Goal: Check status: Check status

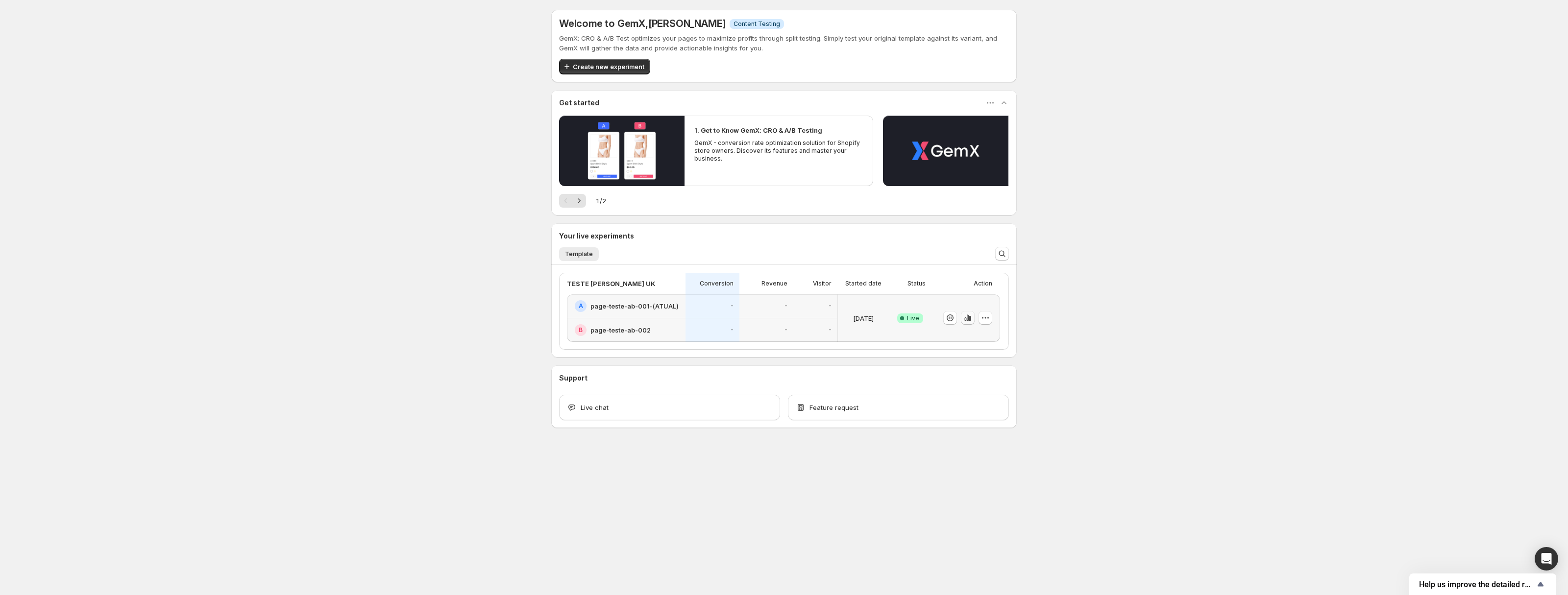
click at [968, 315] on icon "button" at bounding box center [967, 318] width 10 height 10
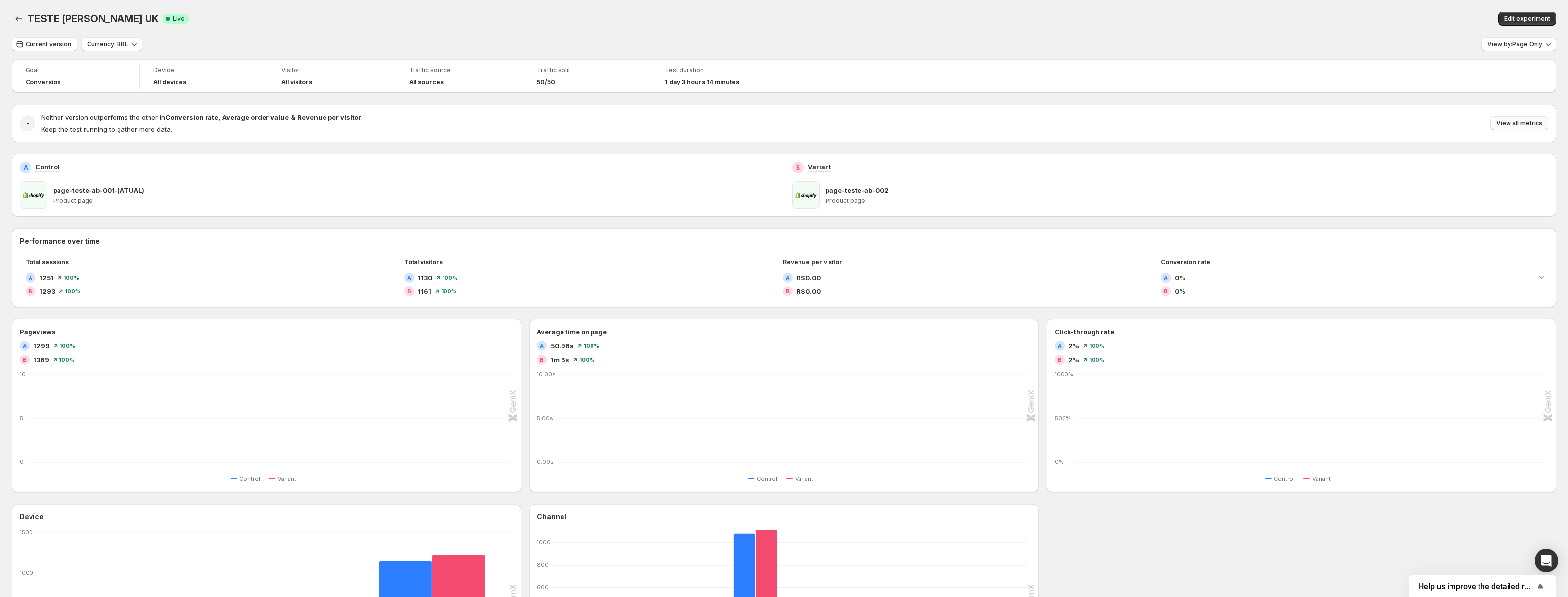
click at [1523, 119] on button "View all metrics" at bounding box center [1520, 123] width 58 height 14
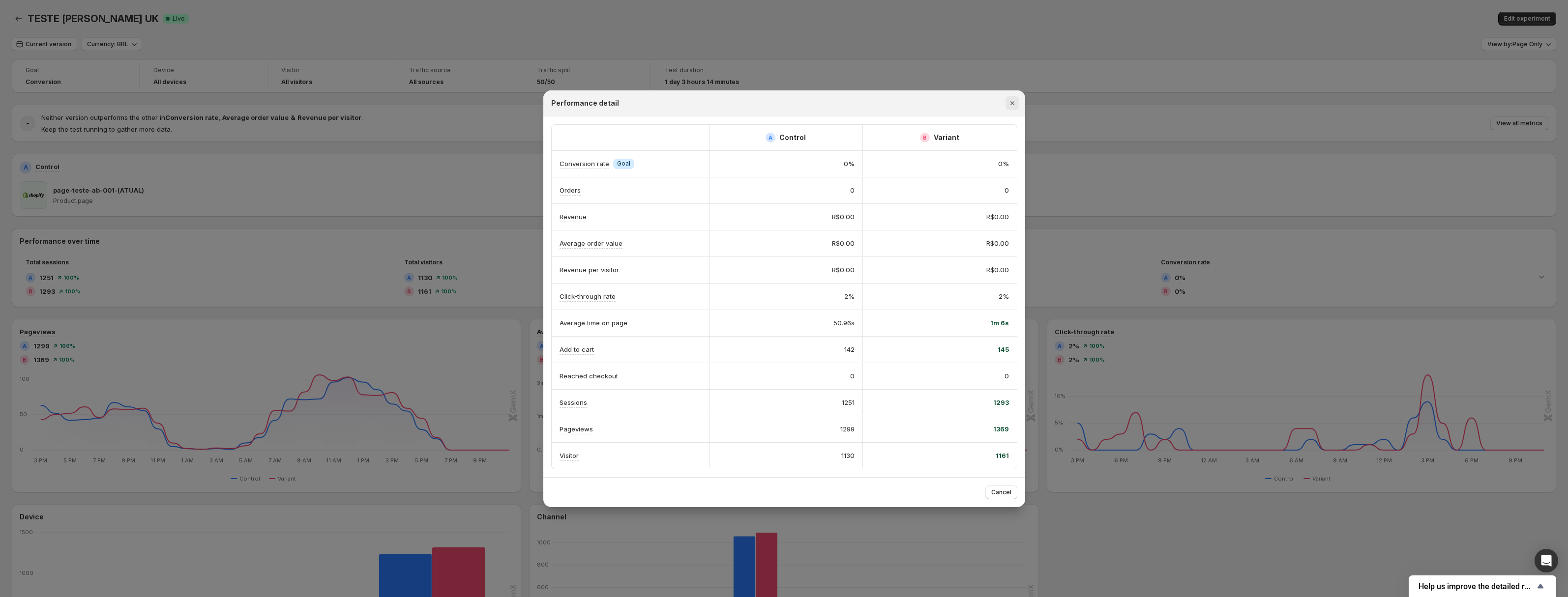
click at [1009, 106] on icon "Close" at bounding box center [1012, 103] width 10 height 10
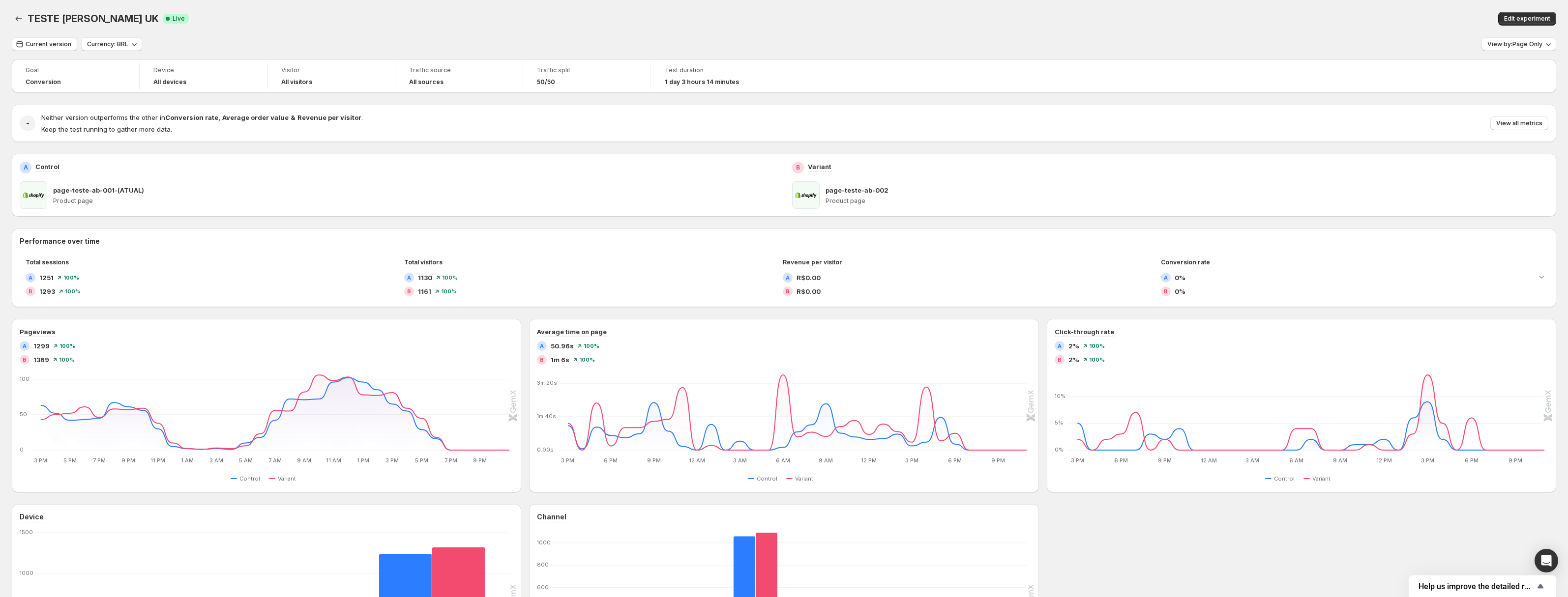
click at [752, 37] on div "TESTE LP SEVICH UK. This page is ready TESTE LP SEVICH UK Success Complete Live…" at bounding box center [784, 19] width 1545 height 37
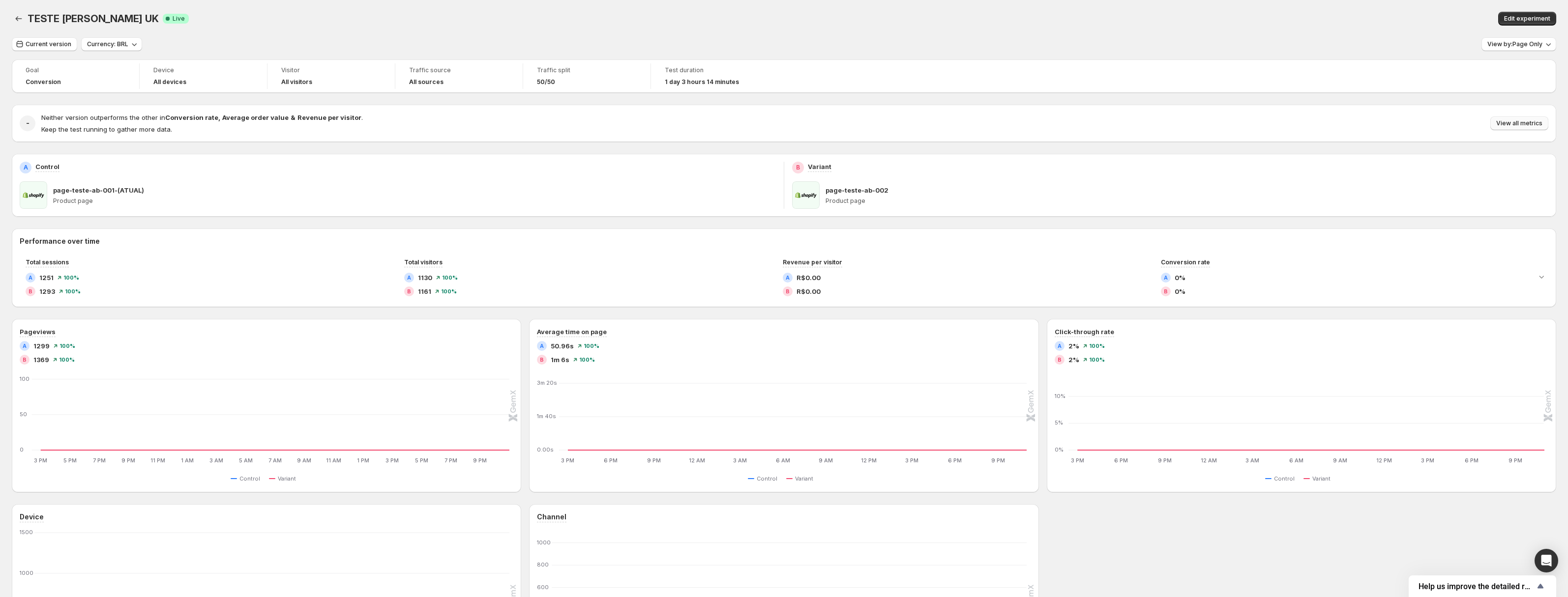
click at [1513, 126] on span "View all metrics" at bounding box center [1520, 123] width 46 height 8
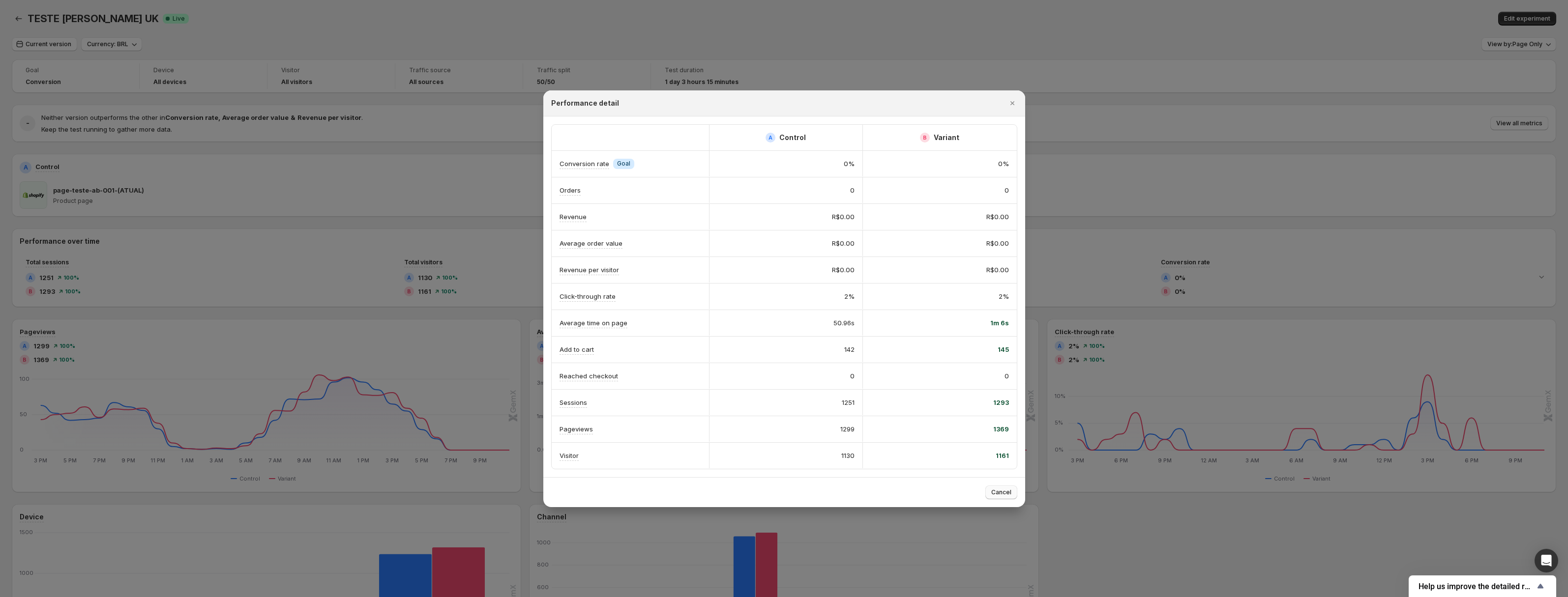
click at [992, 496] on span "Cancel" at bounding box center [1001, 493] width 20 height 8
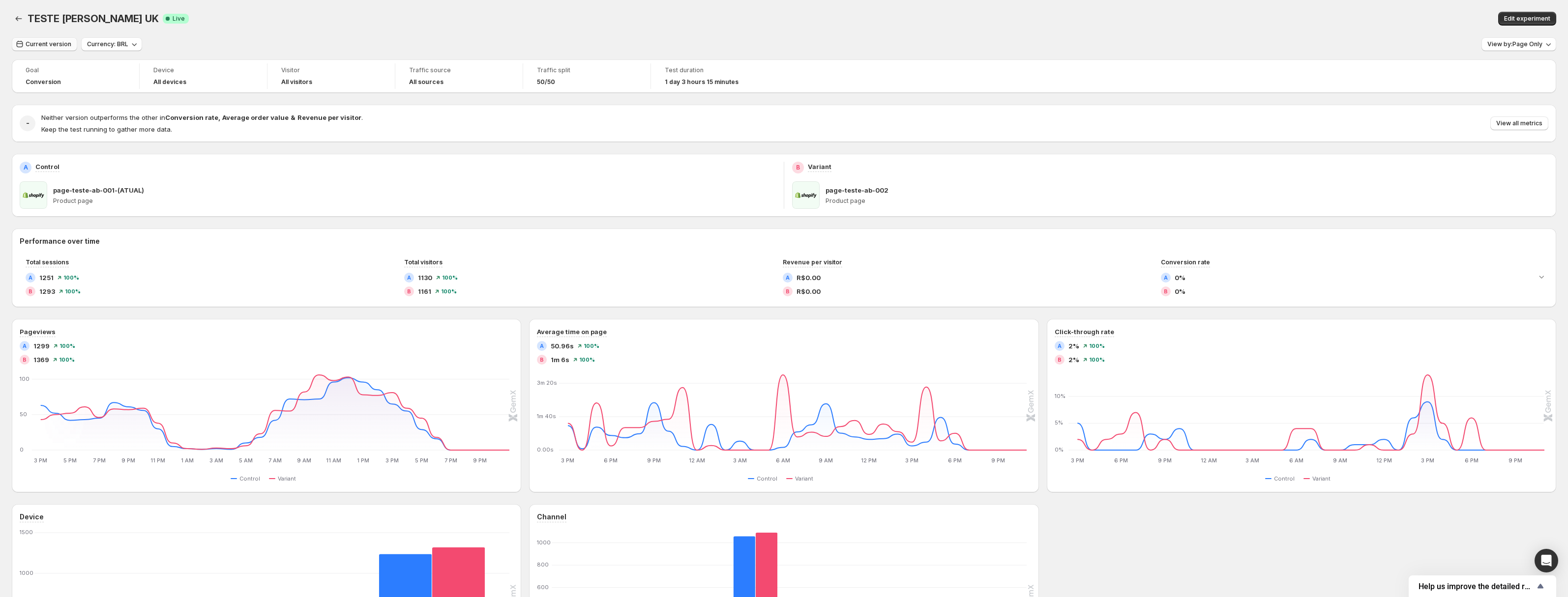
click at [70, 40] on button "Current version" at bounding box center [44, 44] width 66 height 14
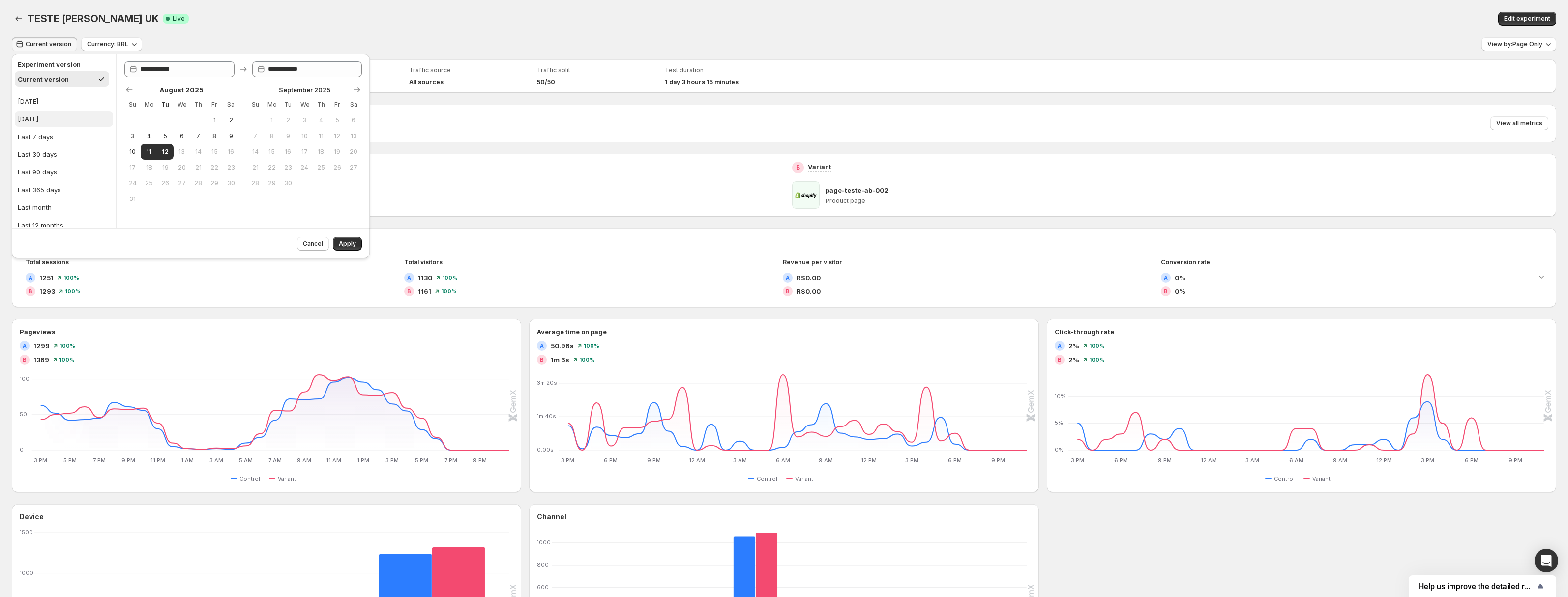
click at [62, 113] on button "[DATE]" at bounding box center [64, 119] width 99 height 15
type input "**********"
click at [345, 244] on span "Apply" at bounding box center [347, 244] width 17 height 8
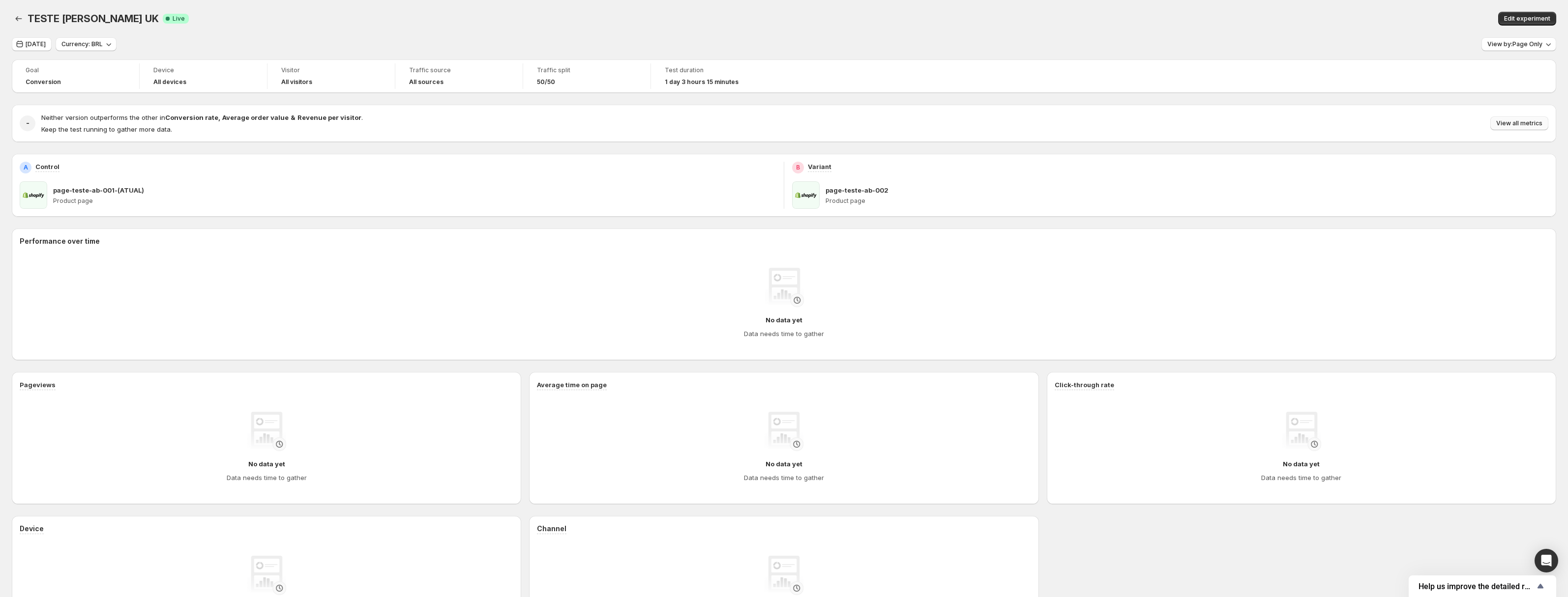
click at [1511, 120] on span "View all metrics" at bounding box center [1520, 123] width 46 height 8
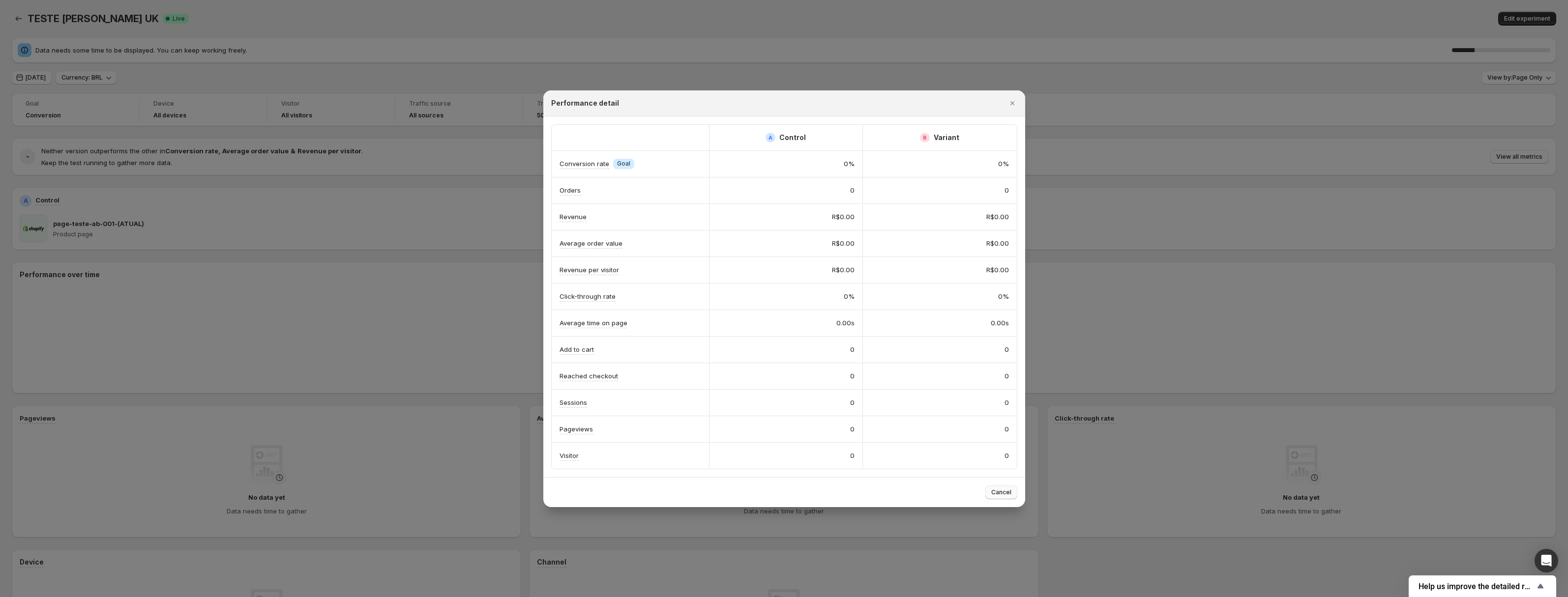
click at [1011, 488] on button "Cancel" at bounding box center [1002, 492] width 32 height 14
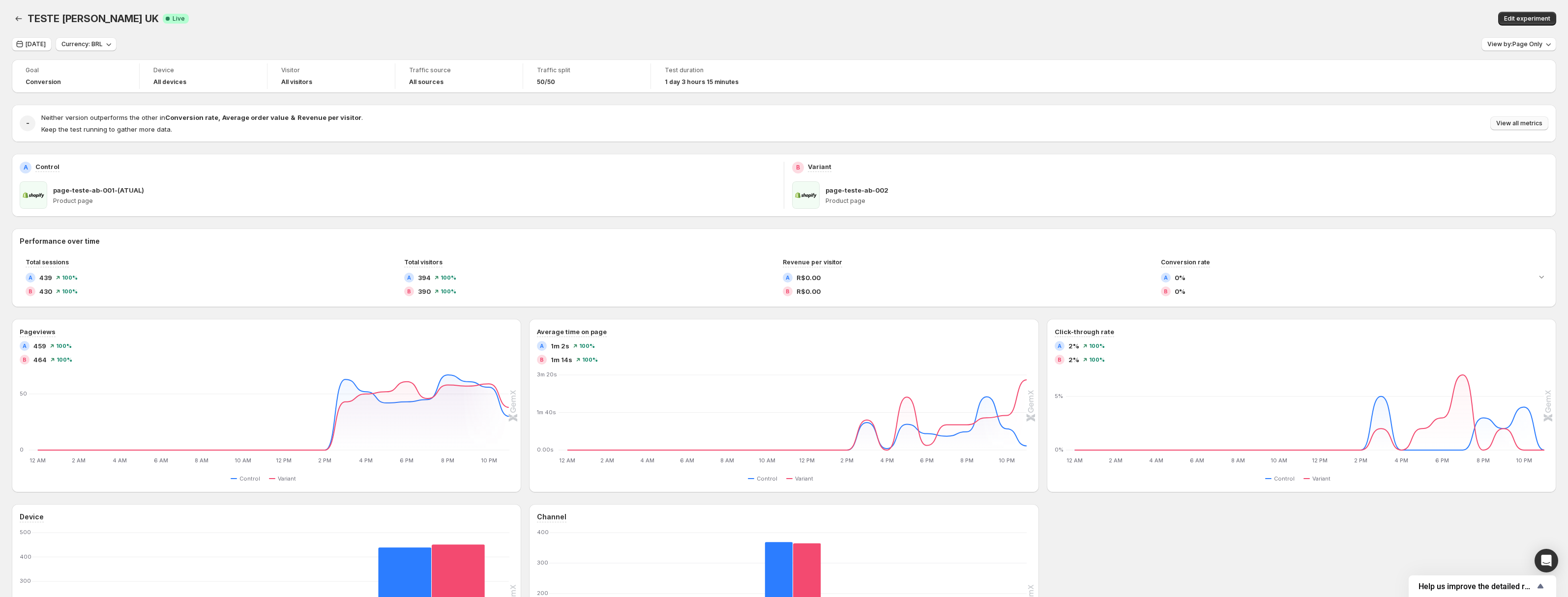
click at [1518, 122] on span "View all metrics" at bounding box center [1520, 123] width 46 height 8
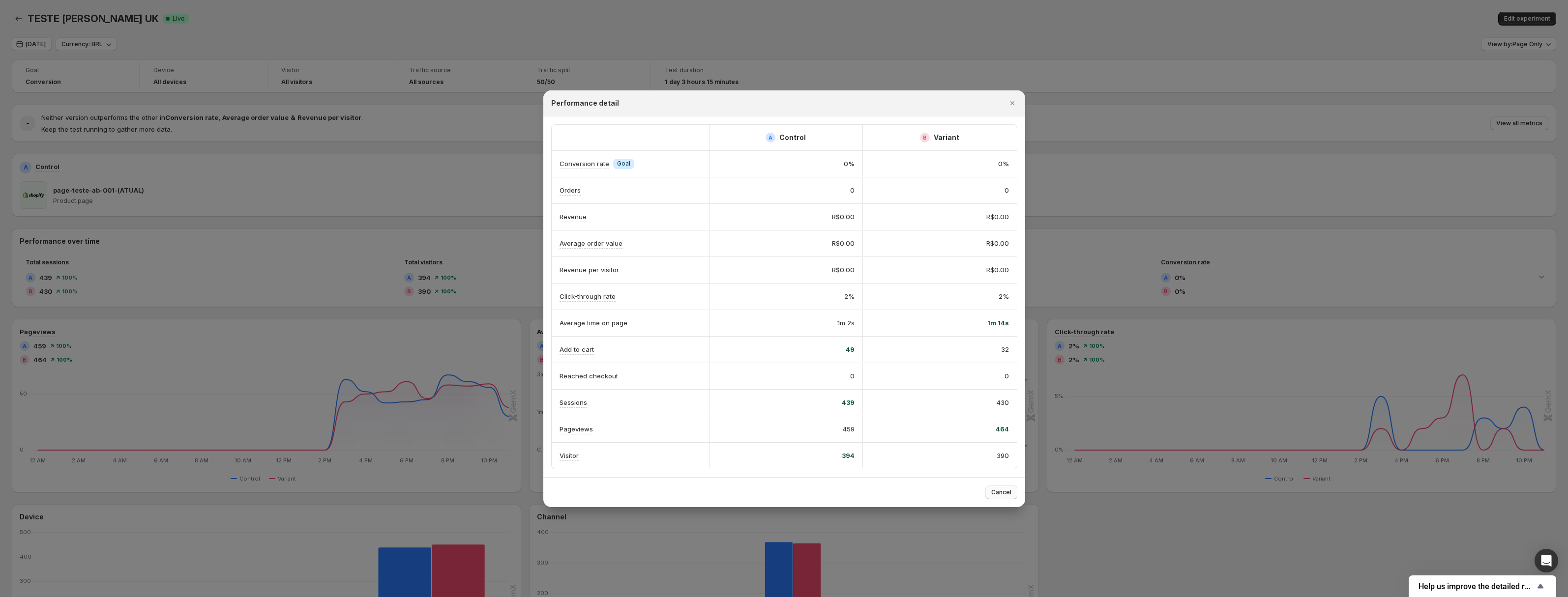
click at [995, 497] on button "Cancel" at bounding box center [1002, 492] width 32 height 14
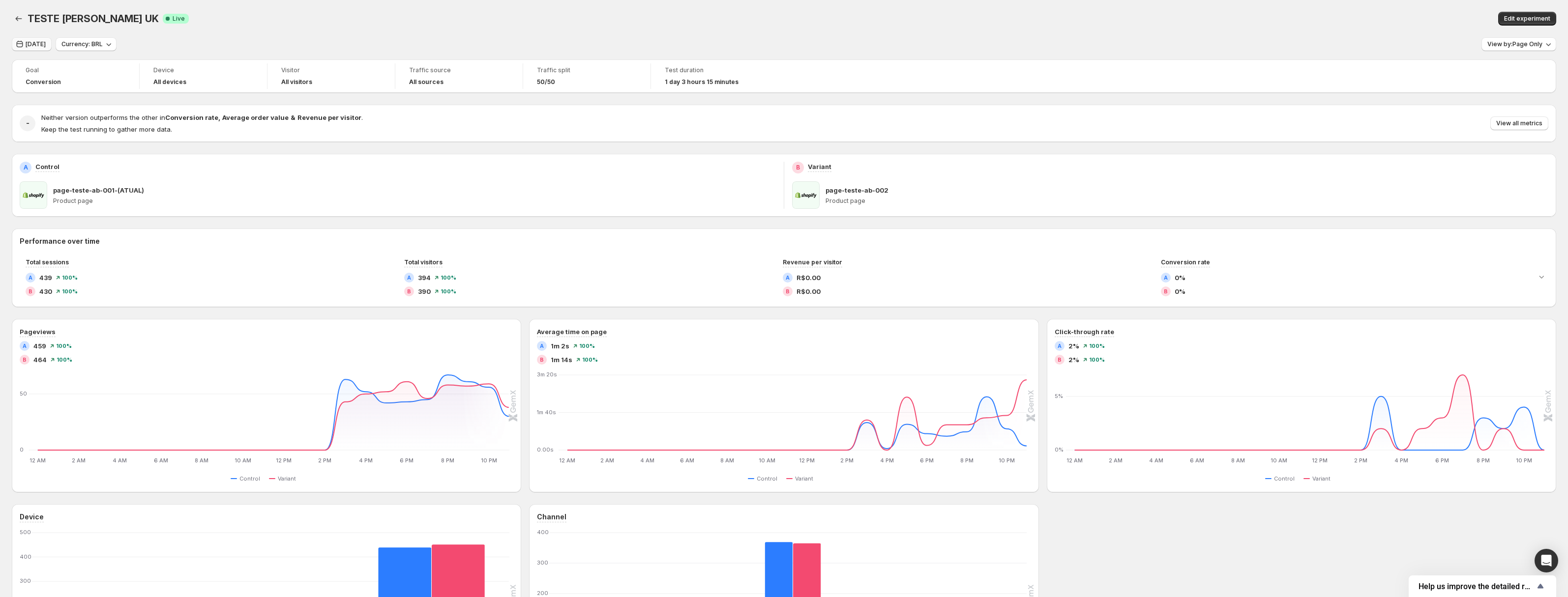
click at [20, 44] on icon "button" at bounding box center [20, 44] width 6 height 7
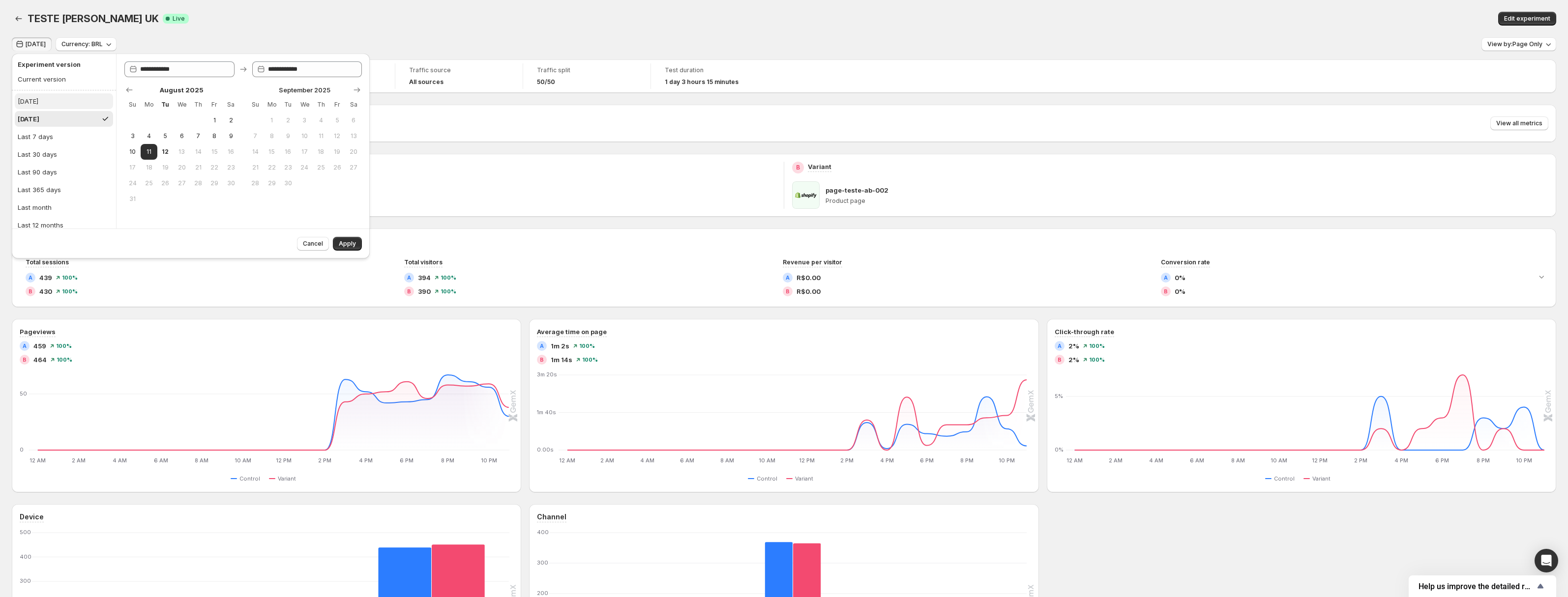
click at [46, 105] on button "[DATE]" at bounding box center [64, 101] width 99 height 15
type input "**********"
click at [347, 242] on span "Apply" at bounding box center [347, 244] width 17 height 8
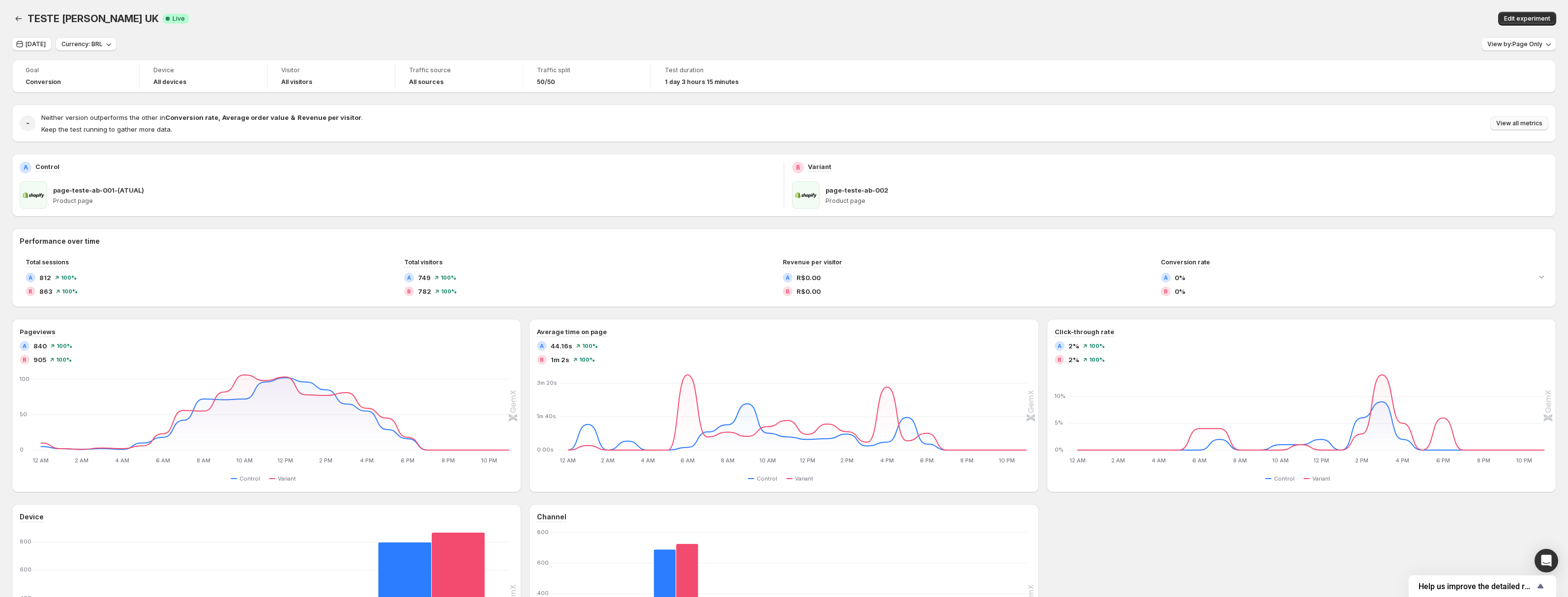
click at [1523, 126] on span "View all metrics" at bounding box center [1520, 123] width 46 height 8
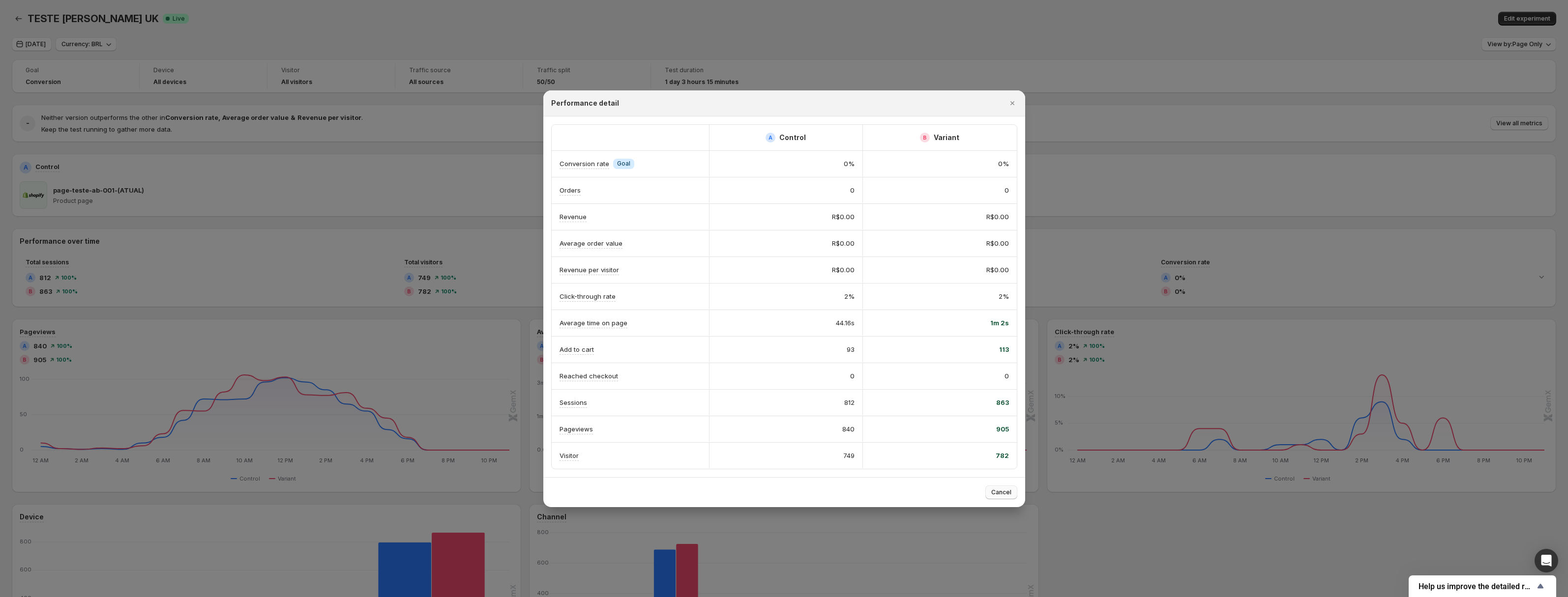
click at [1002, 491] on span "Cancel" at bounding box center [1001, 493] width 20 height 8
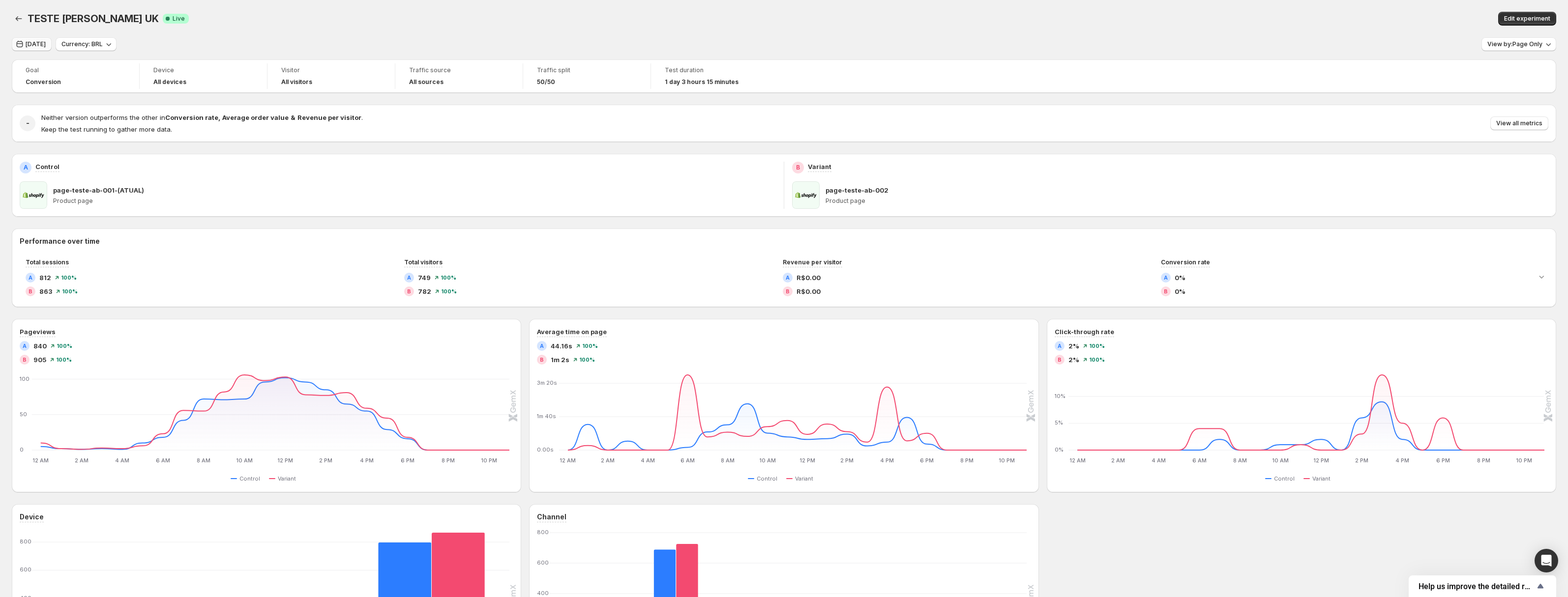
click at [33, 44] on span "[DATE]" at bounding box center [35, 44] width 20 height 8
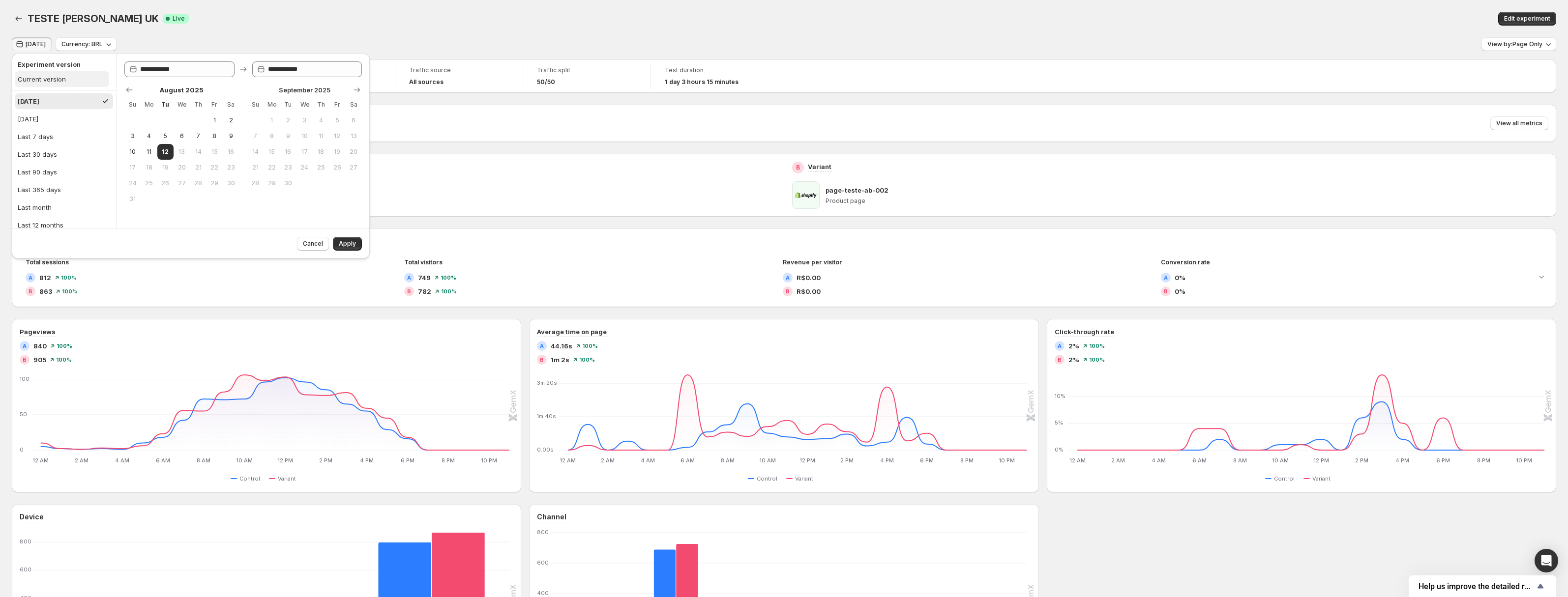
click at [40, 84] on button "Current version" at bounding box center [62, 79] width 95 height 15
type input "**********"
click at [342, 246] on span "Apply" at bounding box center [347, 244] width 17 height 8
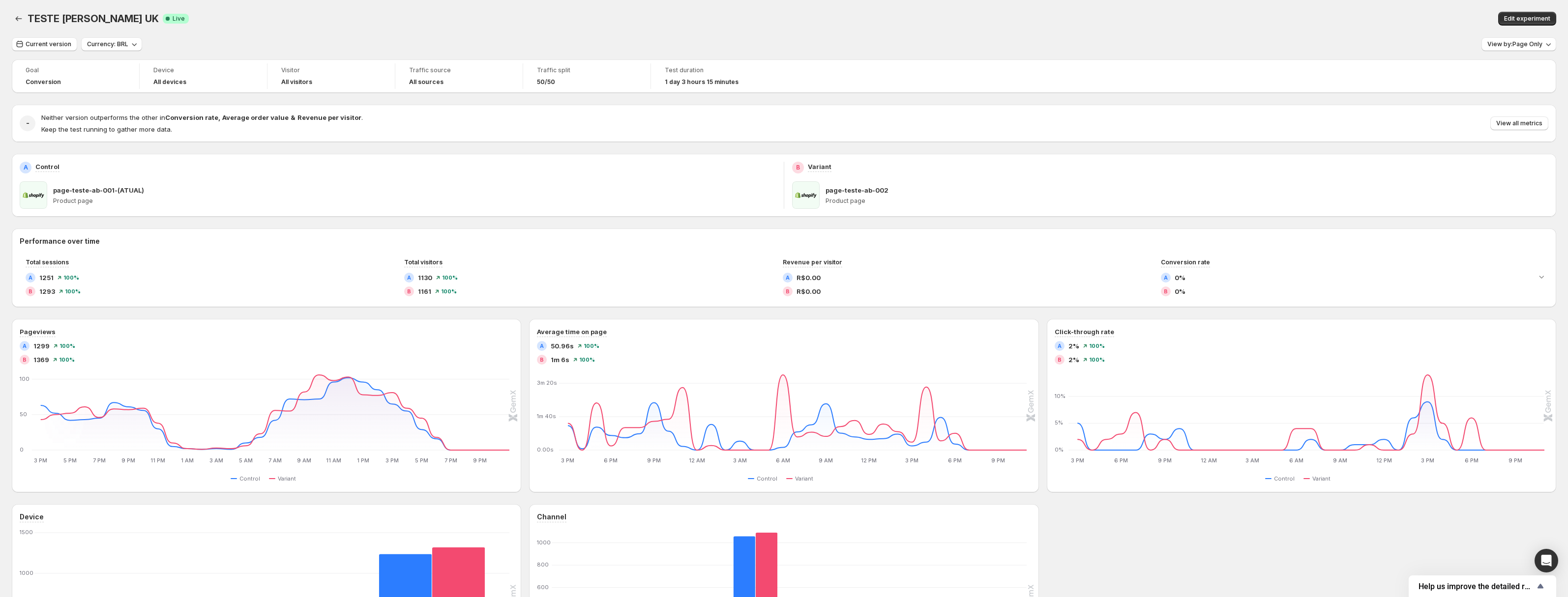
click at [595, 22] on div "TESTE [PERSON_NAME] UK Success Complete Live" at bounding box center [432, 18] width 810 height 14
